Goal: Find specific page/section: Find specific page/section

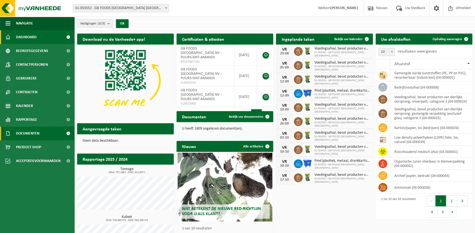
click at [32, 133] on span "Documenten" at bounding box center [27, 134] width 23 height 14
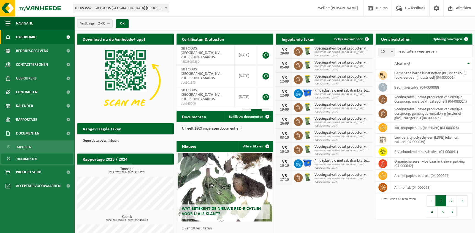
click at [26, 160] on span "Documenten" at bounding box center [27, 159] width 20 height 10
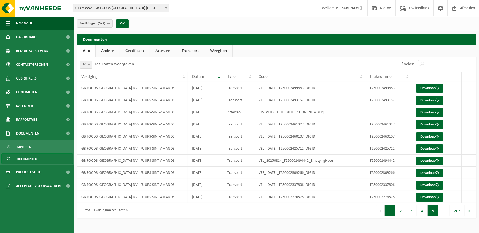
click at [436, 210] on button "5" at bounding box center [433, 211] width 11 height 11
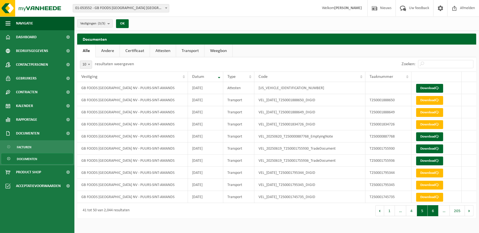
click at [434, 212] on button "6" at bounding box center [433, 211] width 11 height 11
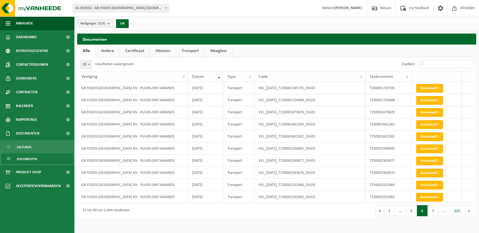
click at [434, 212] on button "7" at bounding box center [433, 211] width 11 height 11
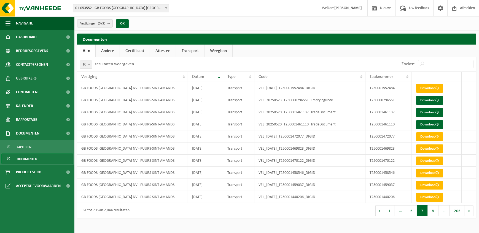
click at [434, 212] on button "8" at bounding box center [433, 211] width 11 height 11
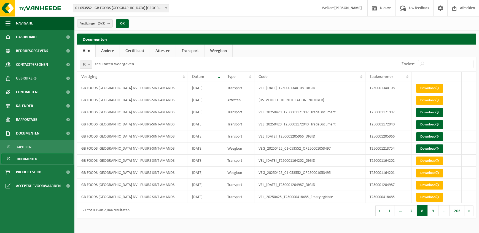
click at [434, 212] on button "9" at bounding box center [433, 211] width 11 height 11
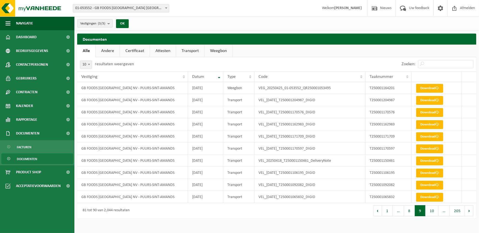
click at [434, 212] on button "10" at bounding box center [431, 211] width 13 height 11
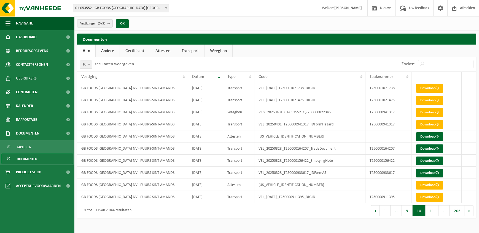
click at [434, 212] on button "11" at bounding box center [431, 211] width 13 height 11
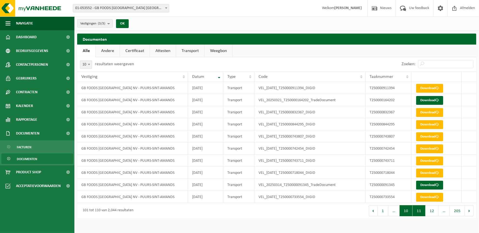
click at [408, 212] on button "10" at bounding box center [405, 211] width 13 height 11
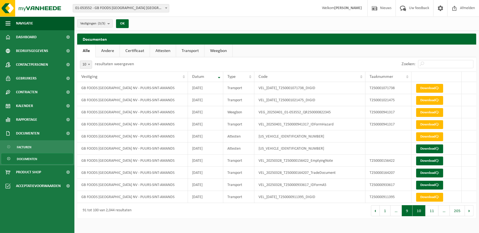
click at [406, 212] on button "9" at bounding box center [407, 211] width 11 height 11
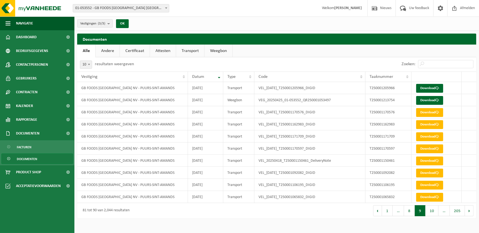
click at [406, 212] on button "8" at bounding box center [409, 211] width 11 height 11
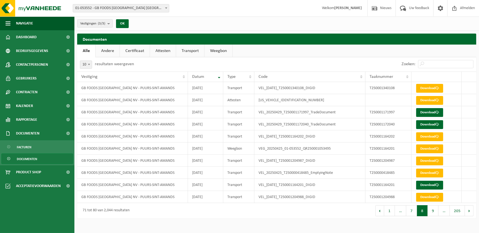
click at [406, 212] on span "…" at bounding box center [400, 211] width 11 height 11
click at [412, 211] on button "7" at bounding box center [411, 211] width 11 height 11
